Goal: Task Accomplishment & Management: Manage account settings

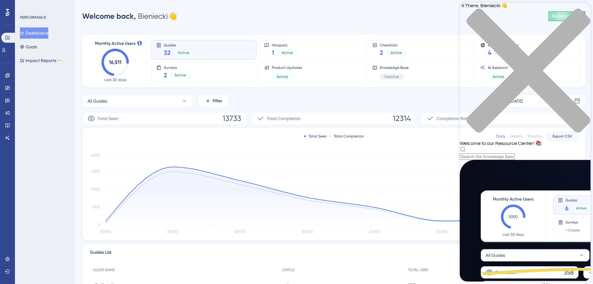
click at [488, 146] on div "Resource Center Header" at bounding box center [525, 153] width 131 height 14
click at [490, 37] on div "Hi There, Bieniecki 👋 Welcome to our Resource Center! 📚" at bounding box center [525, 80] width 131 height 157
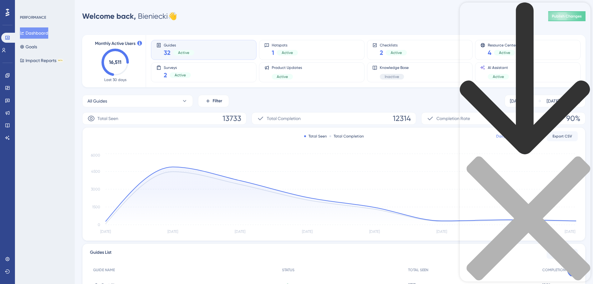
type input "api"
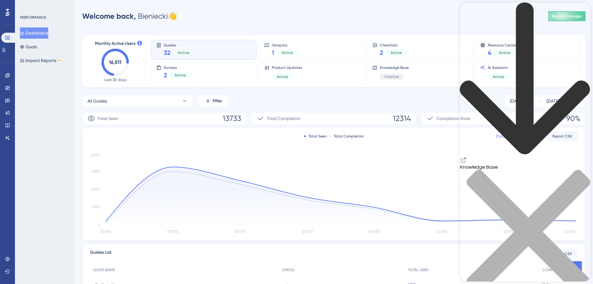
click at [467, 156] on icon "Resource Center Header" at bounding box center [463, 159] width 7 height 7
click at [9, 75] on icon at bounding box center [7, 75] width 5 height 5
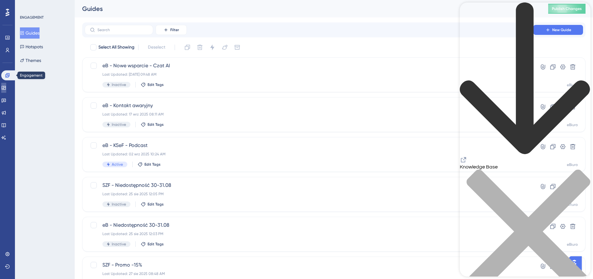
click at [6, 86] on icon at bounding box center [4, 88] width 4 height 4
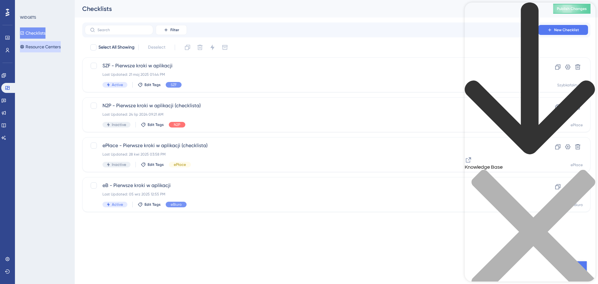
click at [52, 47] on button "Resource Centers" at bounding box center [40, 46] width 41 height 11
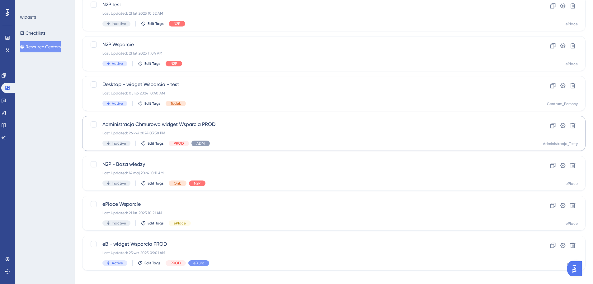
scroll to position [107, 0]
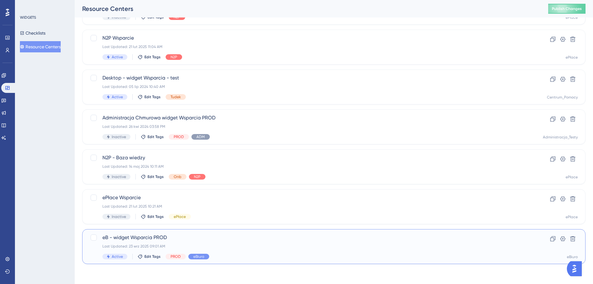
click at [222, 241] on div "eB - widget Wsparcia PROD Last Updated: 23 wrz 2025 09:01 AM Active Edit Tags P…" at bounding box center [308, 246] width 413 height 26
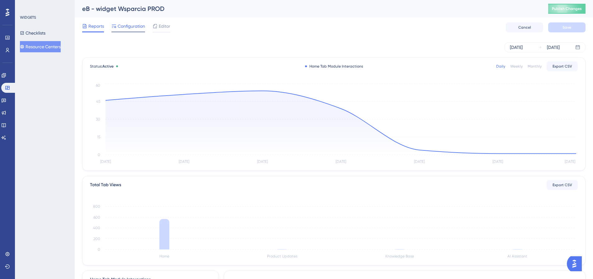
click at [120, 28] on span "Configuration" at bounding box center [131, 25] width 27 height 7
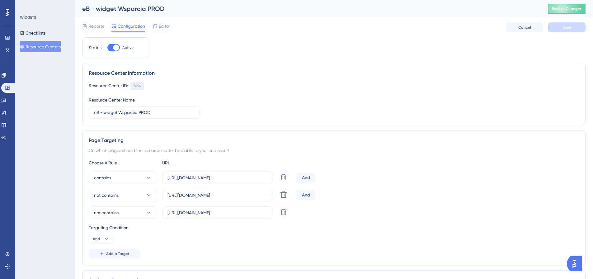
click at [138, 84] on div "3494" at bounding box center [137, 85] width 8 height 5
click at [44, 44] on button "Resource Centers" at bounding box center [40, 46] width 41 height 11
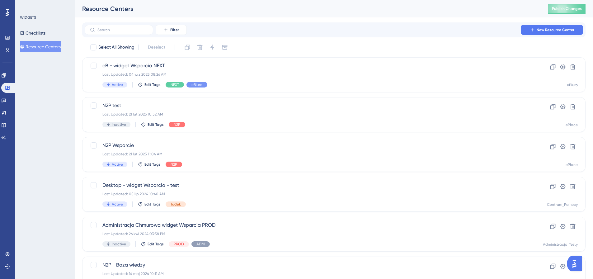
click at [24, 47] on icon at bounding box center [22, 47] width 4 height 4
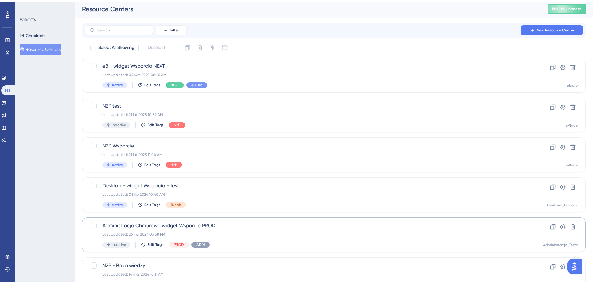
scroll to position [107, 0]
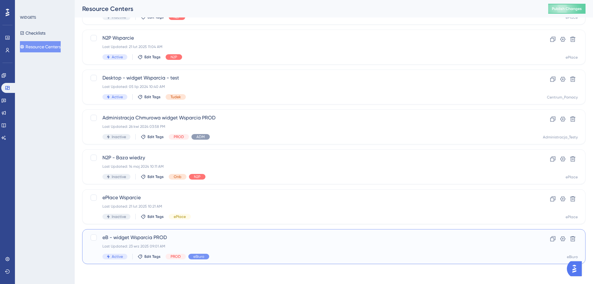
click at [174, 238] on span "eB - widget Wsparcia PROD" at bounding box center [308, 236] width 413 height 7
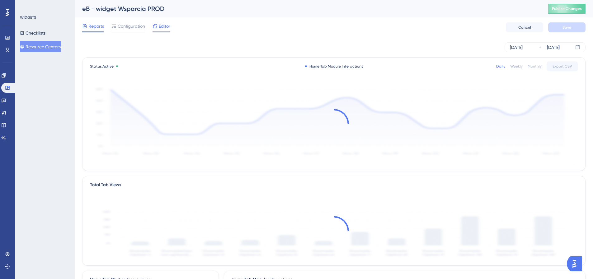
click at [162, 26] on span "Editor" at bounding box center [165, 25] width 12 height 7
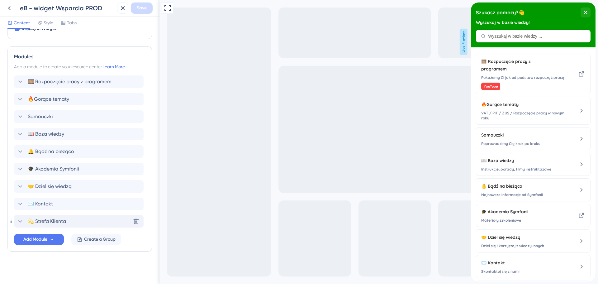
click at [21, 220] on icon at bounding box center [19, 220] width 7 height 7
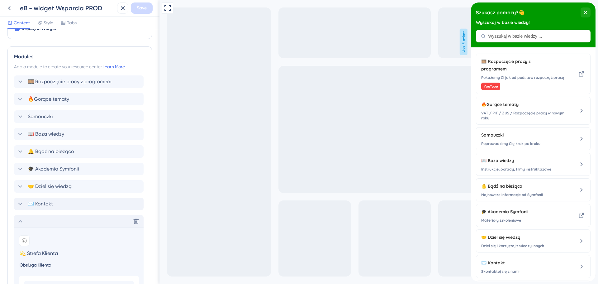
click at [17, 203] on icon at bounding box center [19, 203] width 7 height 7
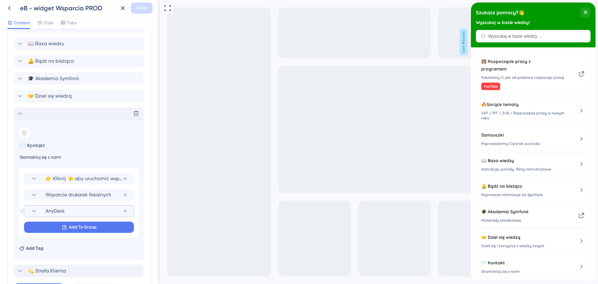
scroll to position [350, 0]
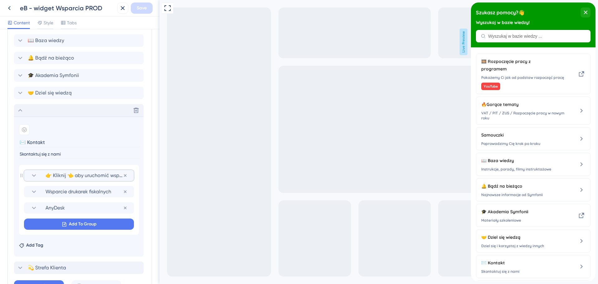
click at [32, 173] on icon at bounding box center [33, 174] width 7 height 7
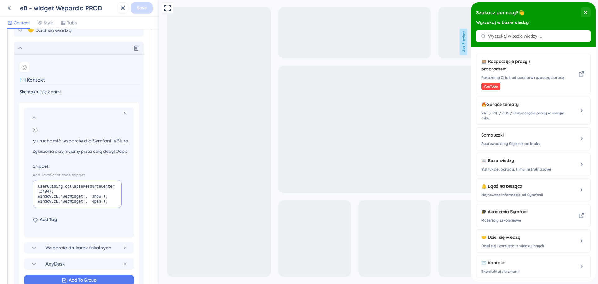
scroll to position [0, 0]
drag, startPoint x: 50, startPoint y: 191, endPoint x: 36, endPoint y: 188, distance: 14.2
click at [36, 188] on textarea "userGuiding.collapseResourceCenter(3494); window.zE('webWidget', 'show'); windo…" at bounding box center [77, 194] width 89 height 28
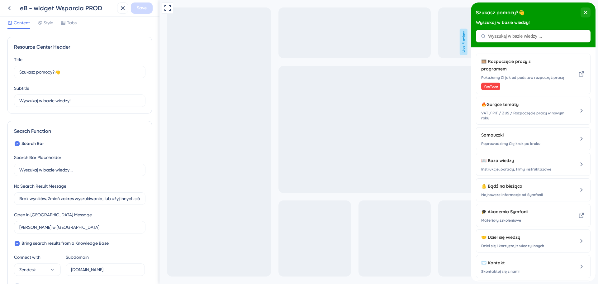
scroll to position [0, 35]
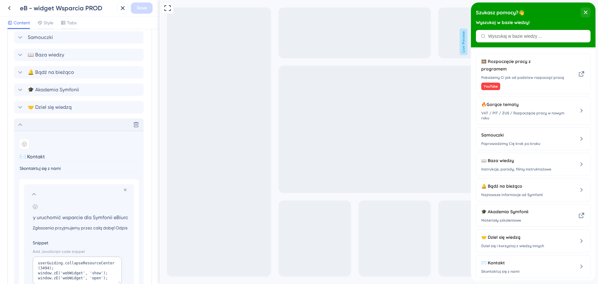
click at [22, 125] on icon at bounding box center [20, 124] width 4 height 2
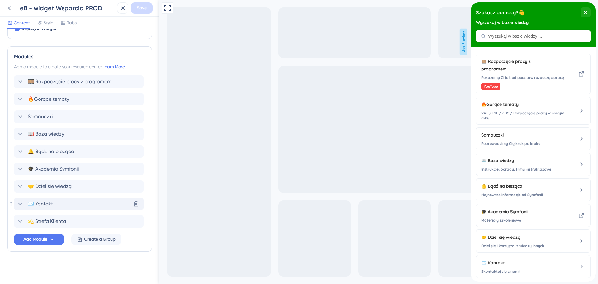
scroll to position [257, 0]
click at [20, 219] on icon at bounding box center [19, 220] width 7 height 7
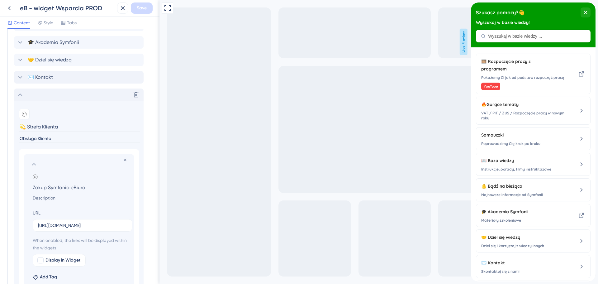
scroll to position [398, 0]
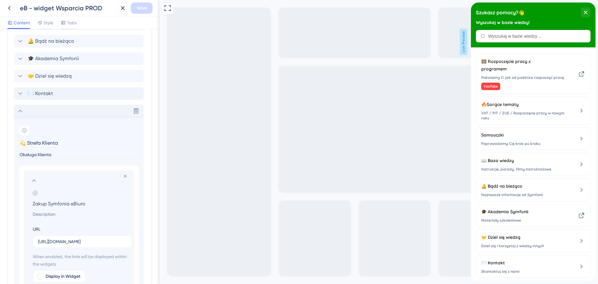
click at [21, 110] on icon at bounding box center [19, 110] width 7 height 7
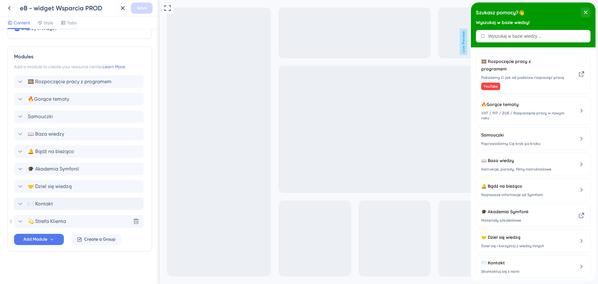
click at [20, 204] on icon at bounding box center [19, 203] width 7 height 7
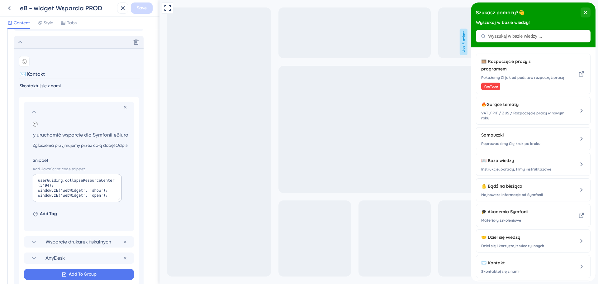
scroll to position [429, 0]
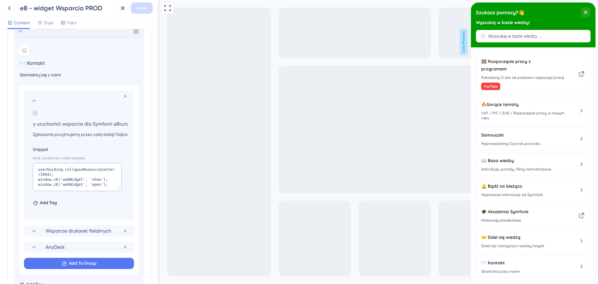
click at [109, 184] on textarea "userGuiding.collapseResourceCenter(3494); window.zE('webWidget', 'show'); windo…" at bounding box center [77, 177] width 89 height 28
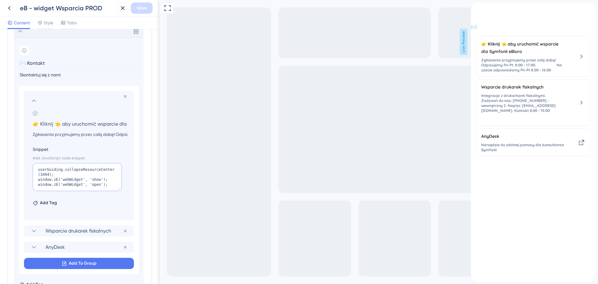
click at [106, 184] on textarea "userGuiding.collapseResourceCenter(3494); window.zE('webWidget', 'show'); windo…" at bounding box center [77, 177] width 89 height 28
click at [79, 124] on input "👉 Kliknij 👈 aby uruchomić wsparcie dla Symfonii eBiuro" at bounding box center [80, 123] width 105 height 9
click at [103, 130] on section "Add emoji 👉 Kliknij 👈 aby uruchomić wsparcie dla Symfonii eBiuro Zgłoszenia prz…" at bounding box center [80, 123] width 95 height 27
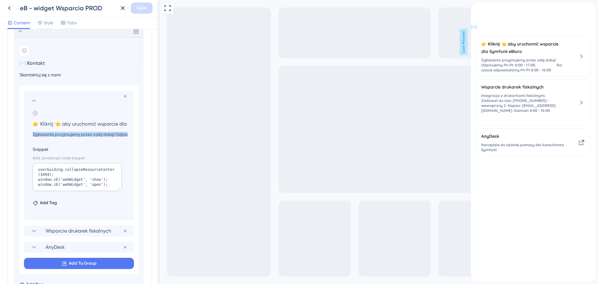
click at [103, 130] on section "Add emoji 👉 Kliknij 👈 aby uruchomić wsparcie dla Symfonii eBiuro Zgłoszenia prz…" at bounding box center [80, 123] width 95 height 27
click at [101, 134] on input "Zgłoszenia przyjmujemy przez całą dobę! Odpisujemy Pn-Pt: 8:00 - 17:00. Na czac…" at bounding box center [80, 133] width 105 height 7
click at [125, 95] on icon at bounding box center [125, 96] width 5 height 5
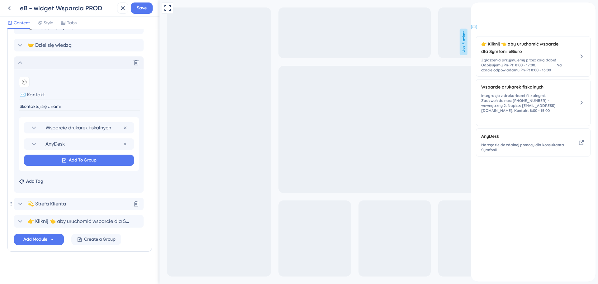
scroll to position [398, 0]
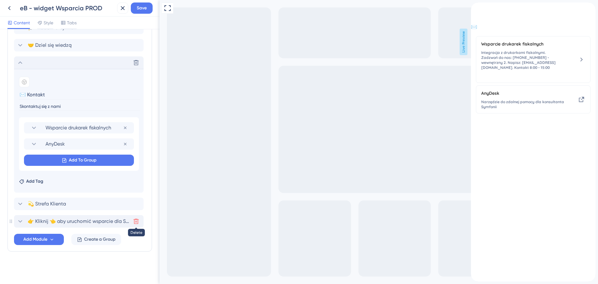
click at [134, 221] on icon at bounding box center [136, 221] width 6 height 6
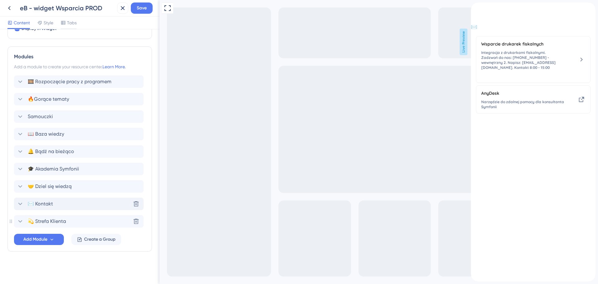
scroll to position [257, 0]
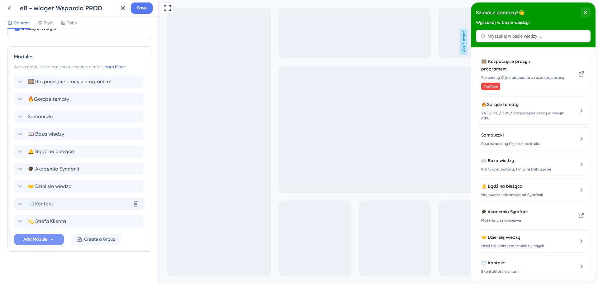
click at [33, 237] on span "Add Module" at bounding box center [35, 238] width 24 height 7
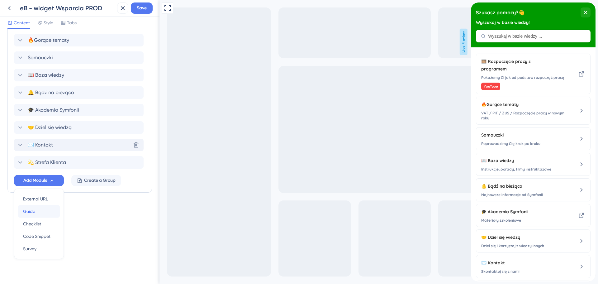
click at [39, 211] on div "Guide Guide" at bounding box center [39, 211] width 32 height 12
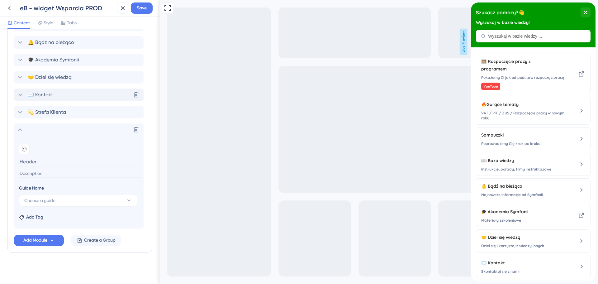
scroll to position [367, 0]
click at [30, 171] on input at bounding box center [79, 172] width 121 height 8
paste input "Zgłoszenia przyjmujemy przez całą dobę! Odpisujemy Pn-Pt: 8:00 - 17:00. Na czac…"
type input "Zgłoszenia przyjmujemy przez całą dobę! Odpisujemy Pn-Pt: 8:00 - 17:00. Na czac…"
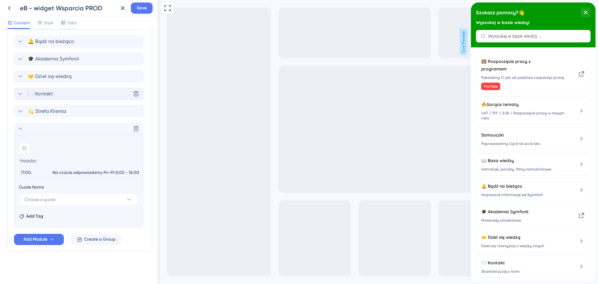
scroll to position [0, 0]
click at [48, 159] on input at bounding box center [79, 161] width 121 height 10
paste input "👉 Kliknij 👈 aby uruchomić wsparcie dla Symfonii eBiuro"
click at [63, 199] on button "Choose a guide" at bounding box center [78, 199] width 118 height 12
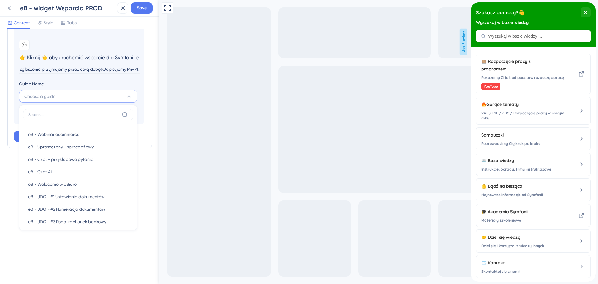
scroll to position [507, 0]
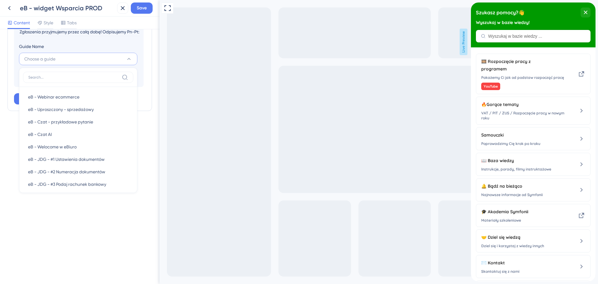
click at [54, 204] on div "Resource Center Header Title Szukasz pomocy?👋 11 Szukasz pomocy?👋 Subtitle Wysz…" at bounding box center [79, 156] width 159 height 254
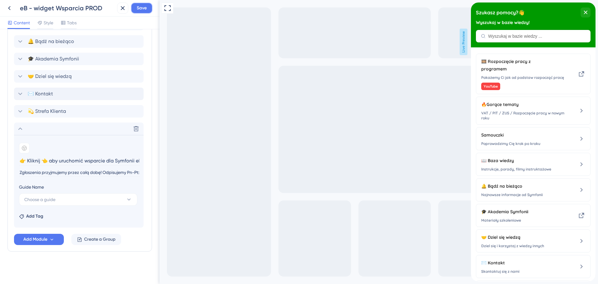
click at [142, 12] on button "Save" at bounding box center [142, 7] width 22 height 11
click at [72, 197] on button "Choose a guide" at bounding box center [78, 199] width 118 height 12
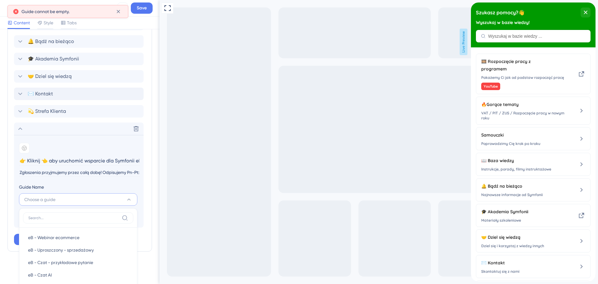
scroll to position [480, 0]
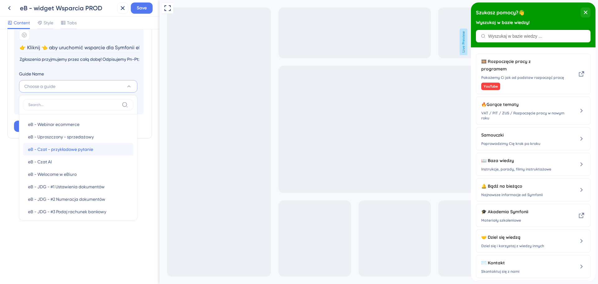
click at [103, 151] on div "eB - Czat - przykładowe pytanie eB - Czat - przykładowe pytanie" at bounding box center [78, 149] width 100 height 12
type input "eB - Czat - przykładowe pytanie"
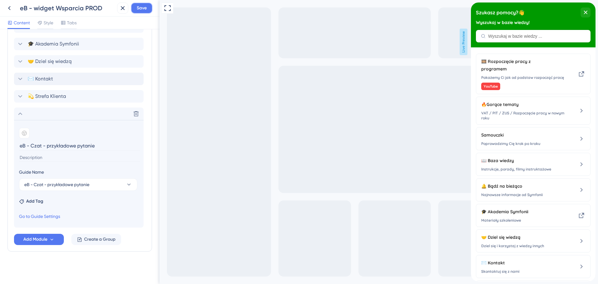
click at [138, 13] on button "Save" at bounding box center [142, 7] width 22 height 11
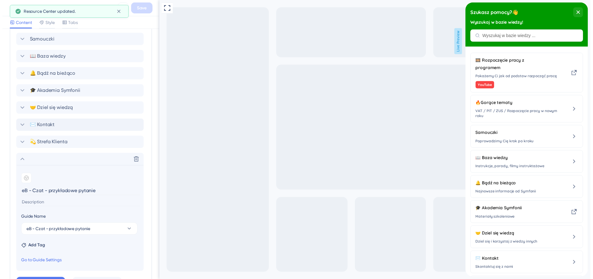
scroll to position [288, 0]
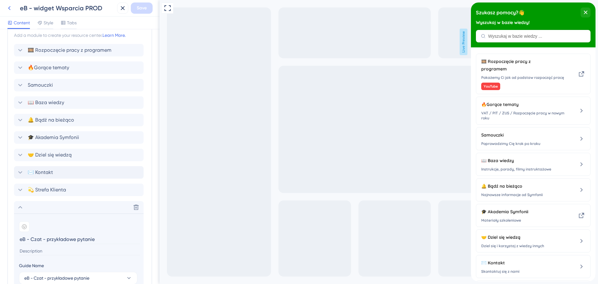
click at [4, 11] on button at bounding box center [9, 7] width 11 height 11
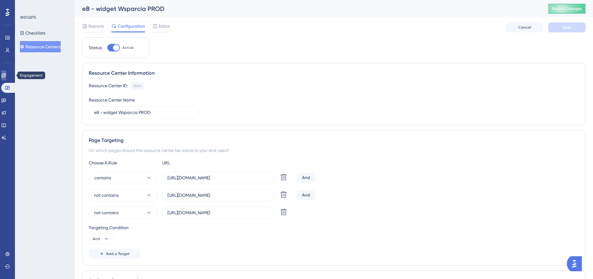
click at [6, 75] on icon at bounding box center [4, 75] width 4 height 4
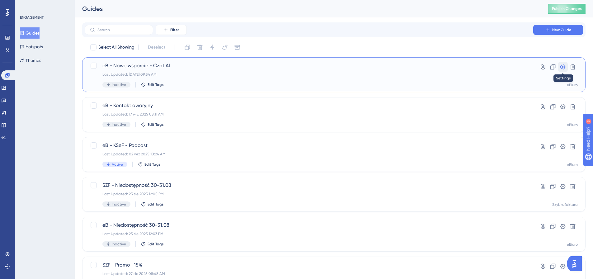
click at [563, 67] on icon at bounding box center [562, 66] width 5 height 5
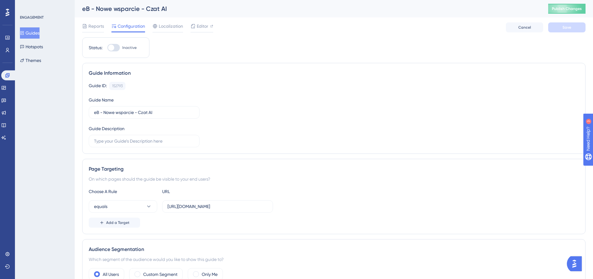
click at [113, 48] on div at bounding box center [111, 48] width 6 height 6
click at [107, 48] on input "Inactive" at bounding box center [107, 48] width 0 height 0
checkbox input "true"
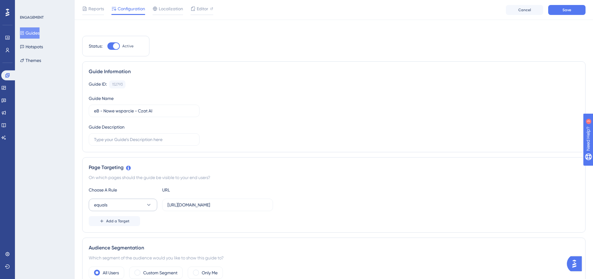
scroll to position [124, 0]
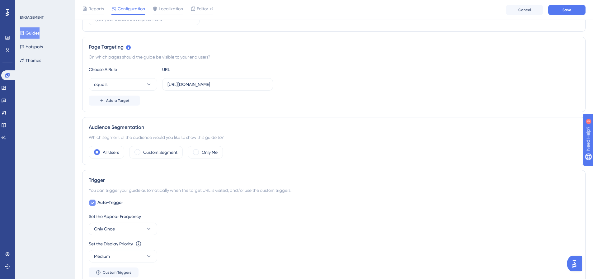
click at [119, 202] on span "Auto-Trigger" at bounding box center [110, 202] width 26 height 7
checkbox input "false"
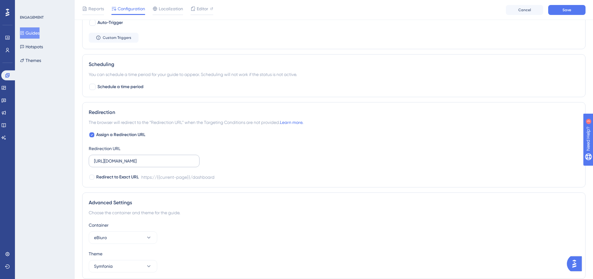
scroll to position [329, 0]
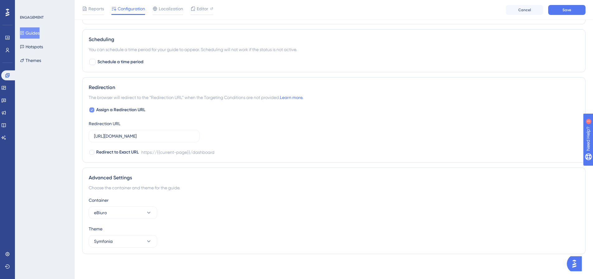
click at [117, 110] on span "Assign a Redirection URL" at bounding box center [120, 109] width 49 height 7
checkbox input "false"
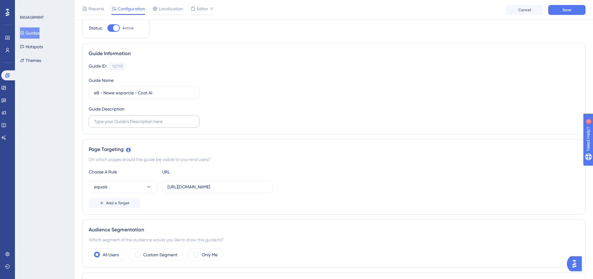
scroll to position [0, 0]
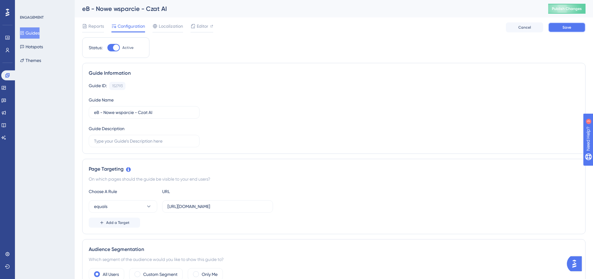
click at [569, 30] on button "Save" at bounding box center [566, 27] width 37 height 10
click at [6, 87] on icon at bounding box center [4, 88] width 4 height 4
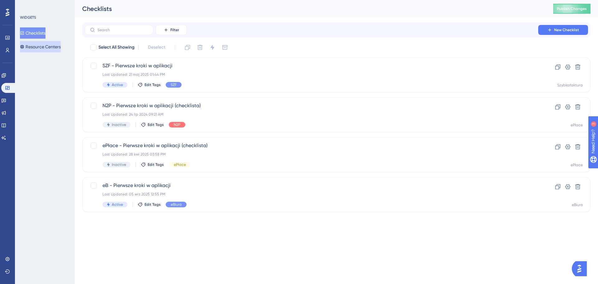
click at [61, 45] on button "Resource Centers" at bounding box center [40, 46] width 41 height 11
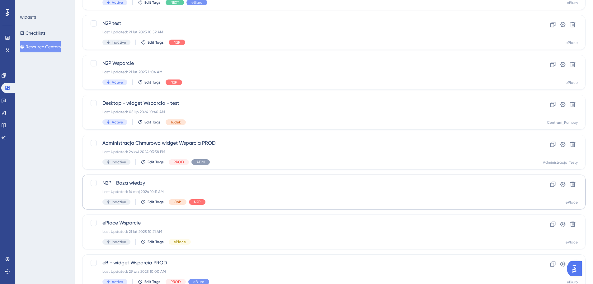
scroll to position [107, 0]
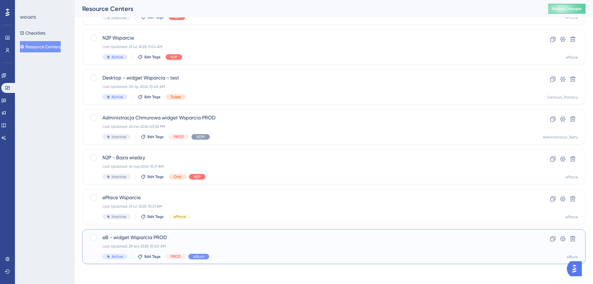
click at [197, 240] on span "eB - widget Wsparcia PROD" at bounding box center [308, 236] width 413 height 7
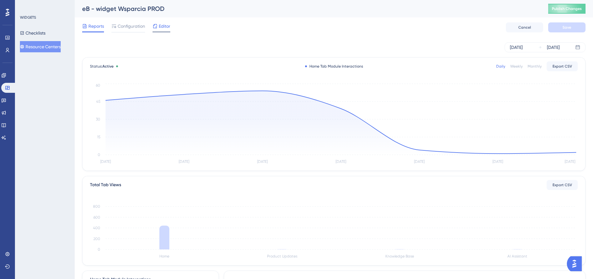
click at [170, 24] on span "Editor" at bounding box center [165, 25] width 12 height 7
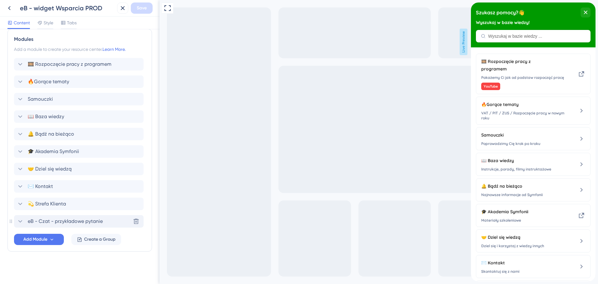
click at [56, 219] on span "eB - Czat - przykładowe pytanie" at bounding box center [65, 220] width 75 height 7
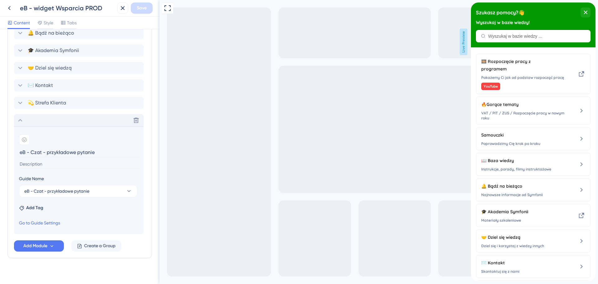
scroll to position [382, 0]
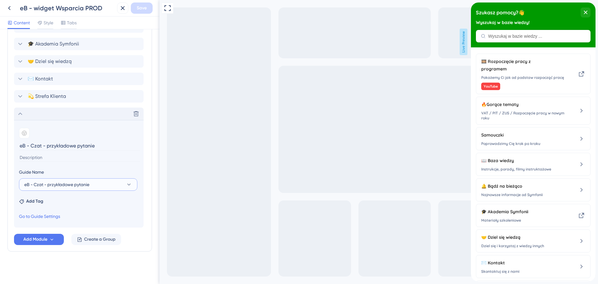
click at [86, 182] on span "eB - Czat - przykładowe pytanie" at bounding box center [56, 184] width 65 height 7
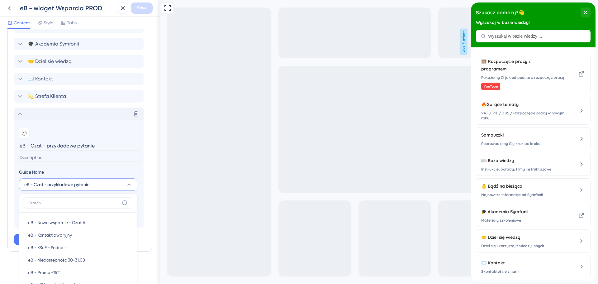
scroll to position [481, 0]
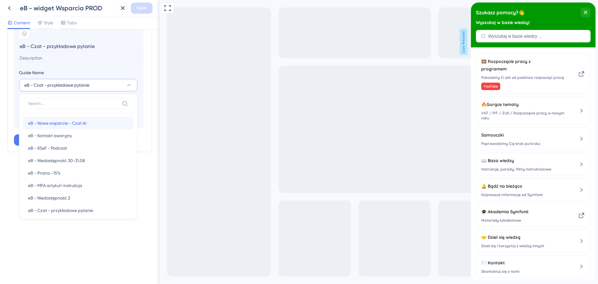
click at [95, 126] on div "eB - Nowe wsparcie - Czat AI eB - Nowe wsparcie - Czat AI" at bounding box center [78, 123] width 100 height 12
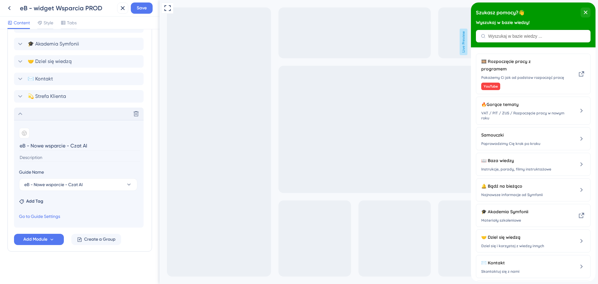
scroll to position [382, 0]
click at [64, 146] on input "eB - Nowe wsparcie - Czat AI" at bounding box center [79, 146] width 121 height 10
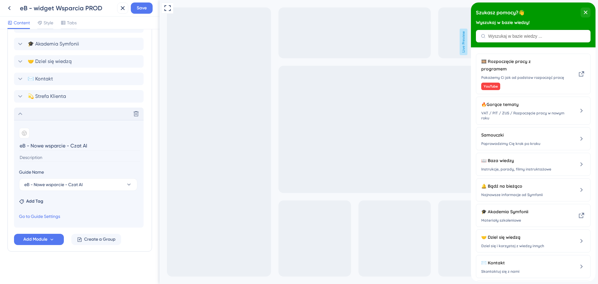
paste input "👉 Kliknij 👈 aby uruchomić wsparcie dla Symfonii eBiuro"
type input "👉 Kliknij 👈 aby uruchomić wsparcie dla Symfonii eBiuro"
click at [53, 159] on input at bounding box center [79, 157] width 121 height 8
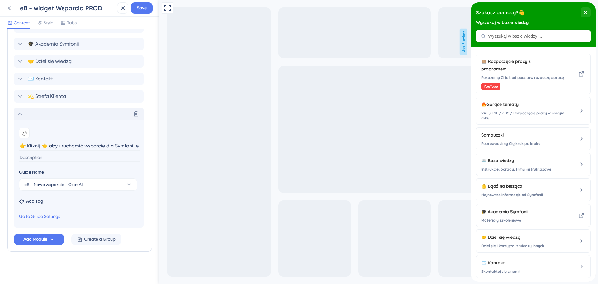
paste input "Zgłoszenia przyjmujemy przez całą dobę! Odpisujemy Pn-Pt: 8:00 - 17:00. Na czac…"
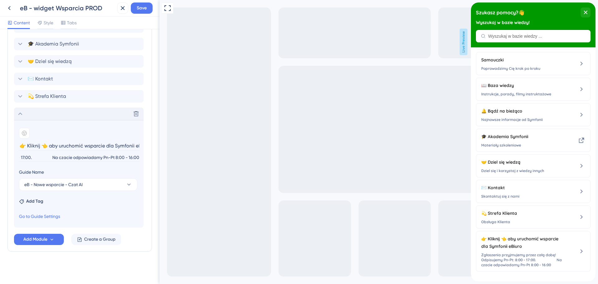
type input "Zgłoszenia przyjmujemy przez całą dobę! Odpisujemy Pn-Pt: 8:00 - 17:00. Na czac…"
click at [22, 113] on icon at bounding box center [19, 113] width 7 height 7
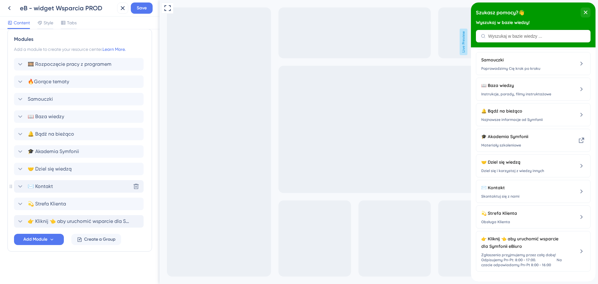
click at [18, 185] on icon at bounding box center [19, 185] width 7 height 7
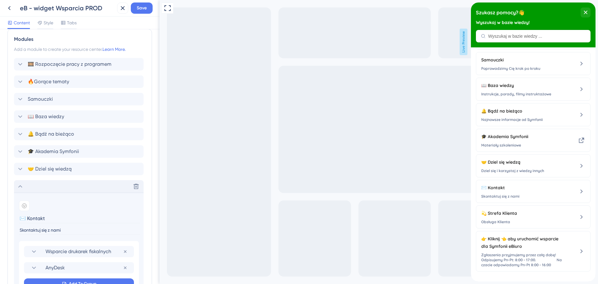
scroll to position [382, 0]
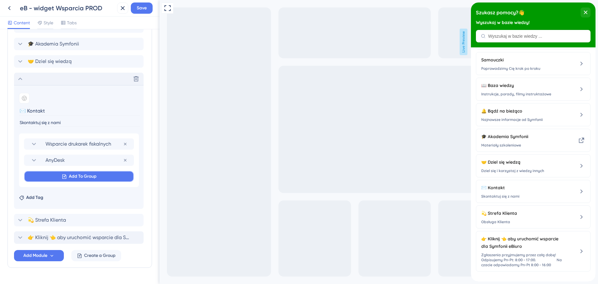
click at [70, 177] on span "Add To Group" at bounding box center [83, 175] width 28 height 7
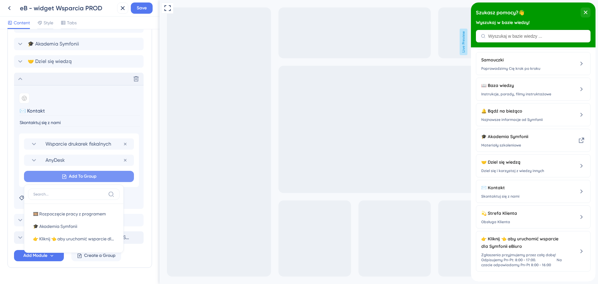
scroll to position [398, 0]
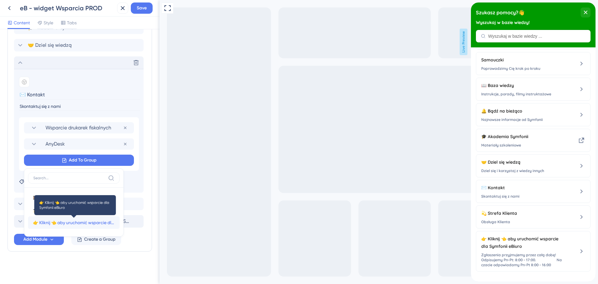
click at [68, 222] on span "👉 Kliknij 👈 aby uruchomić wsparcie dla Symfonii eBiuro" at bounding box center [74, 221] width 82 height 7
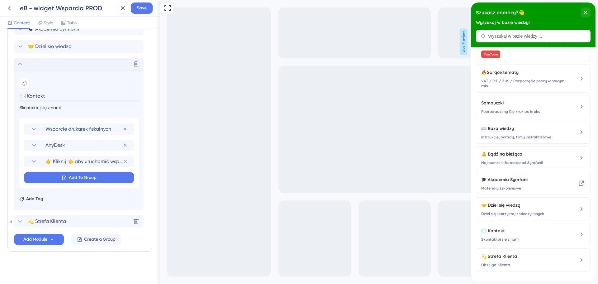
scroll to position [37, 0]
drag, startPoint x: 20, startPoint y: 161, endPoint x: 19, endPoint y: 123, distance: 38.0
click at [19, 123] on div "Wsparcie drukarek fiskalnych Remove from group AnyDesk Remove from group 👉 Klik…" at bounding box center [79, 153] width 120 height 70
click at [33, 129] on icon at bounding box center [34, 129] width 4 height 2
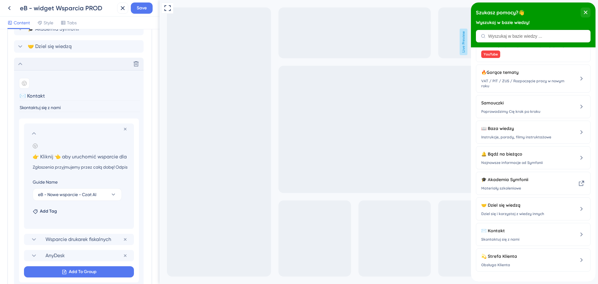
scroll to position [0, 35]
click at [34, 132] on icon at bounding box center [33, 132] width 7 height 7
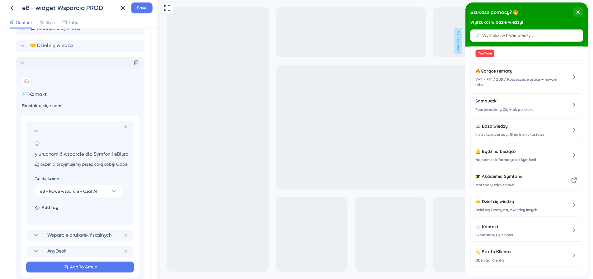
scroll to position [0, 0]
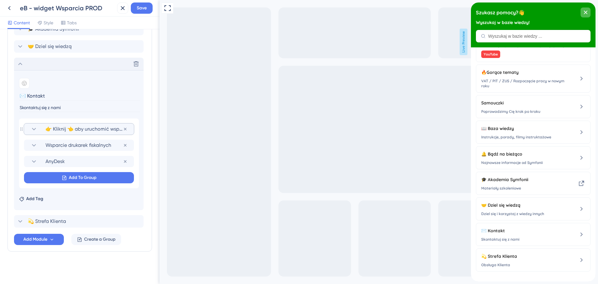
click at [584, 14] on icon "close resource center" at bounding box center [585, 12] width 3 height 3
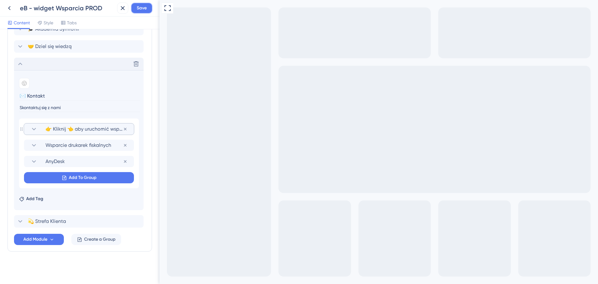
click at [142, 9] on span "Save" at bounding box center [142, 7] width 10 height 7
click at [6, 7] on icon at bounding box center [9, 7] width 7 height 7
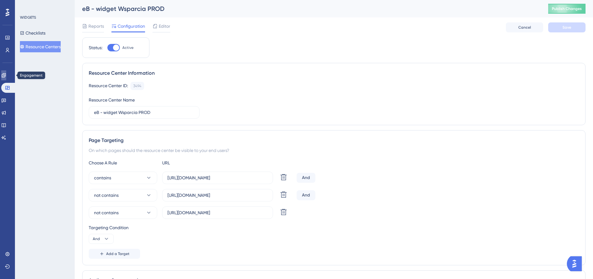
click at [6, 75] on icon at bounding box center [4, 75] width 4 height 4
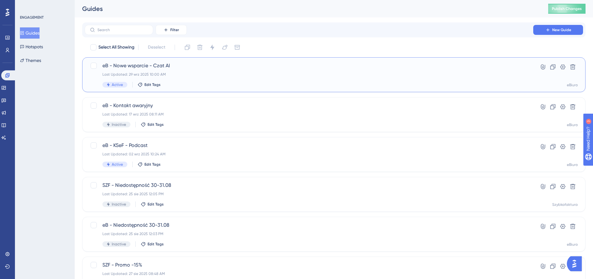
click at [184, 71] on div "eB - Nowe wsparcie - Czat AI Last Updated: 29 wrz 2025 10:00 AM Active Edit Tags" at bounding box center [308, 75] width 413 height 26
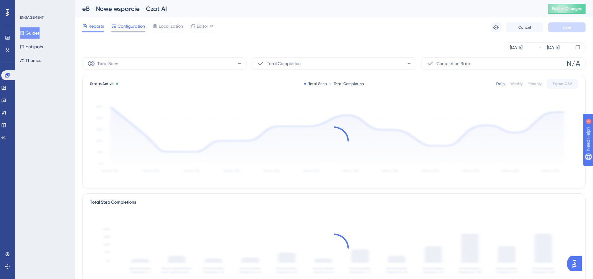
click at [131, 27] on span "Configuration" at bounding box center [131, 25] width 27 height 7
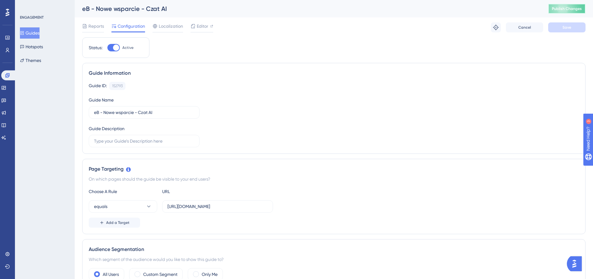
click at [562, 7] on span "Publish Changes" at bounding box center [567, 8] width 30 height 5
click at [5, 37] on link at bounding box center [7, 38] width 5 height 10
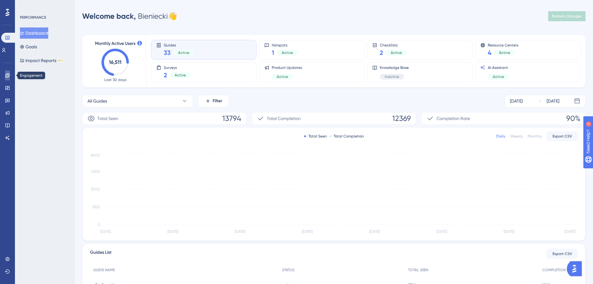
click at [10, 75] on link at bounding box center [7, 75] width 5 height 10
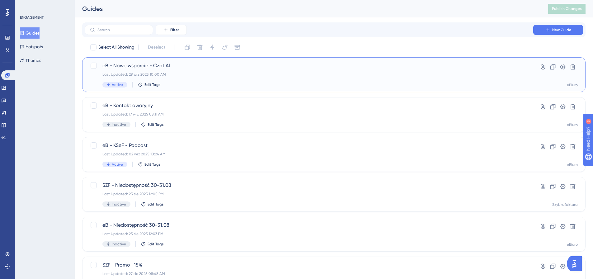
click at [188, 67] on span "eB - Nowe wsparcie - Czat AI" at bounding box center [308, 65] width 413 height 7
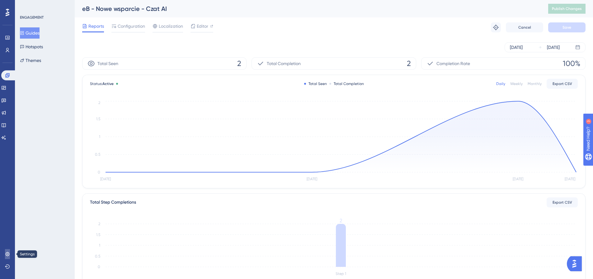
click at [6, 256] on icon at bounding box center [7, 253] width 5 height 5
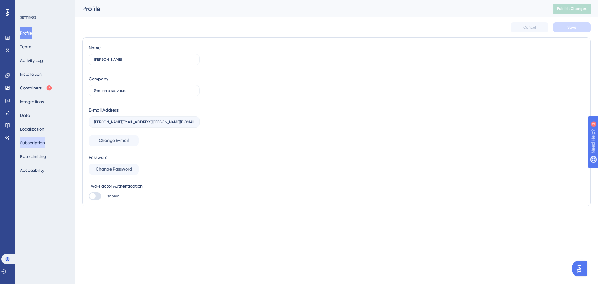
click at [39, 144] on button "Subscription" at bounding box center [32, 142] width 25 height 11
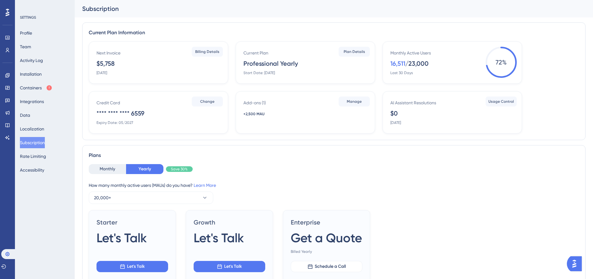
drag, startPoint x: 134, startPoint y: 73, endPoint x: 93, endPoint y: 73, distance: 40.1
click at [92, 74] on div "Next Invoice $5,758 November 20, 2025 Billing Details" at bounding box center [158, 62] width 139 height 42
drag, startPoint x: 93, startPoint y: 73, endPoint x: 128, endPoint y: 73, distance: 34.2
click at [128, 73] on div "Next Invoice $5,758 November 20, 2025 Billing Details" at bounding box center [158, 62] width 139 height 42
drag, startPoint x: 95, startPoint y: 73, endPoint x: 136, endPoint y: 72, distance: 40.5
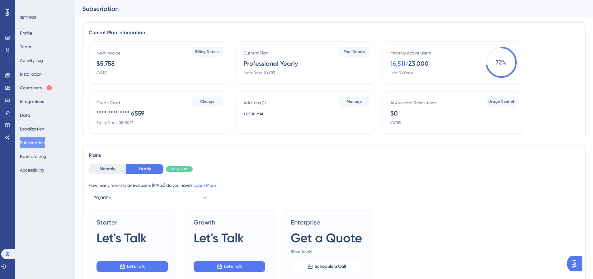
click at [135, 72] on div "Next Invoice $5,758 November 20, 2025 Billing Details" at bounding box center [158, 62] width 139 height 42
drag, startPoint x: 95, startPoint y: 71, endPoint x: 143, endPoint y: 70, distance: 48.9
click at [143, 70] on div "Next Invoice $5,758 November 20, 2025 Billing Details" at bounding box center [158, 62] width 139 height 42
click at [8, 75] on icon at bounding box center [7, 75] width 4 height 4
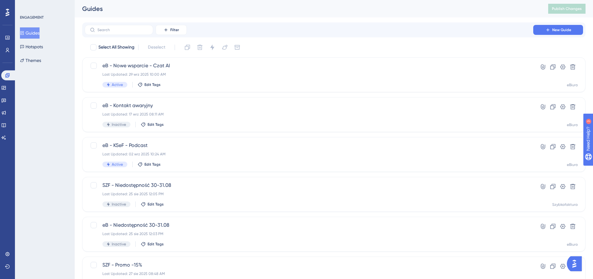
click at [339, 28] on div "Filter New Guide" at bounding box center [334, 30] width 498 height 10
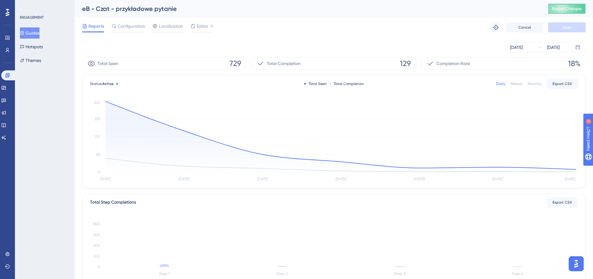
click at [282, 29] on div "Reports Configuration Localization Editor Troubleshoot Cancel Save" at bounding box center [333, 27] width 503 height 20
click at [301, 27] on div "Reports Configuration Localization Editor Troubleshoot Cancel Save" at bounding box center [333, 27] width 503 height 20
click at [9, 37] on icon at bounding box center [7, 37] width 5 height 5
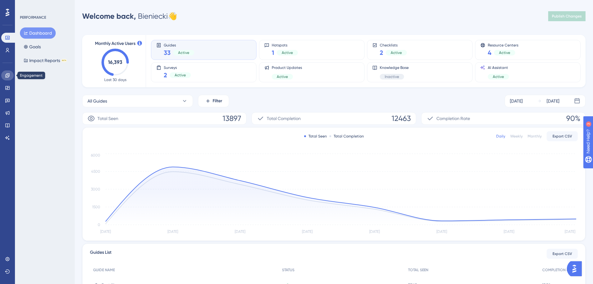
click at [6, 75] on icon at bounding box center [7, 75] width 5 height 5
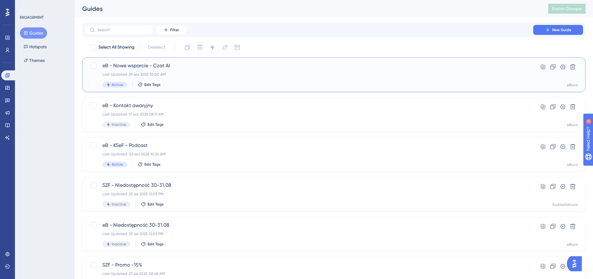
click at [215, 64] on span "eB - Nowe wsparcie - Czat AI" at bounding box center [308, 65] width 413 height 7
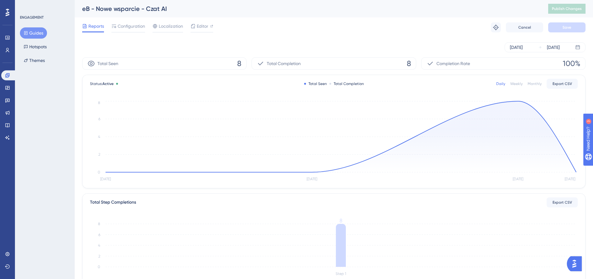
click at [254, 8] on div "eB - Nowe wsparcie - Czat AI" at bounding box center [307, 8] width 450 height 9
